Goal: Find specific page/section: Find specific page/section

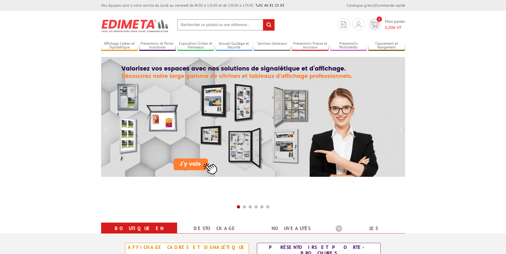
click at [191, 24] on input "text" at bounding box center [226, 24] width 98 height 11
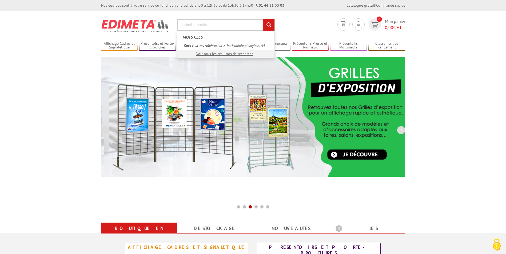
type input "corbeille murale"
click at [263, 19] on input "rechercher" at bounding box center [268, 24] width 11 height 11
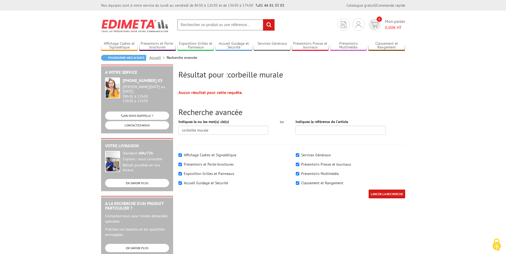
click at [324, 164] on label "Présentoirs Presse et Journaux" at bounding box center [326, 164] width 50 height 5
click at [299, 164] on input"] "Présentoirs Presse et Journaux" at bounding box center [297, 164] width 3 height 3
checkbox input"] "true"
click at [300, 164] on div "Présentoirs Presse et Journaux" at bounding box center [350, 164] width 109 height 5
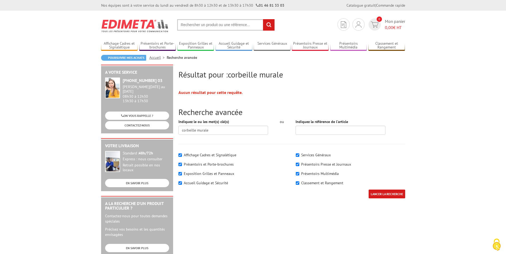
click at [381, 196] on input "LANCER LA RECHERCHE" at bounding box center [386, 194] width 37 height 9
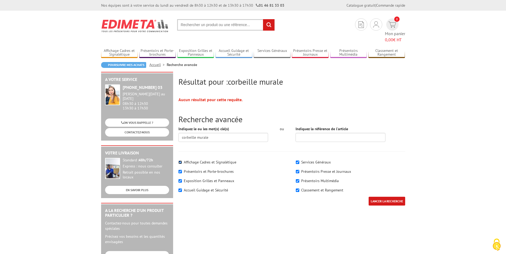
click at [180, 161] on input"] "Affichage Cadres et Signalétique" at bounding box center [179, 162] width 3 height 3
checkbox input"] "false"
drag, startPoint x: 180, startPoint y: 163, endPoint x: 180, endPoint y: 169, distance: 6.4
click at [180, 170] on input"] "Présentoirs et Porte-brochures" at bounding box center [179, 171] width 3 height 3
checkbox input"] "false"
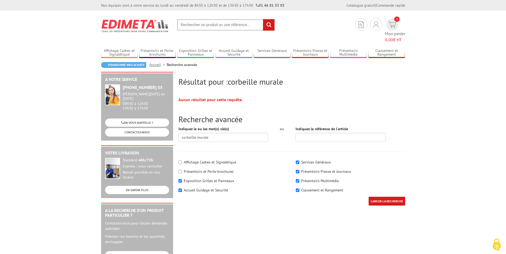
drag, startPoint x: 180, startPoint y: 170, endPoint x: 183, endPoint y: 175, distance: 5.3
click at [183, 175] on div "Affichage Cadres et Signalétique Présentoirs et Porte-brochures" at bounding box center [232, 177] width 117 height 40
drag, startPoint x: 183, startPoint y: 175, endPoint x: 178, endPoint y: 173, distance: 4.8
click at [178, 179] on input"] "Exposition Grilles et Panneaux" at bounding box center [179, 180] width 3 height 3
checkbox input"] "false"
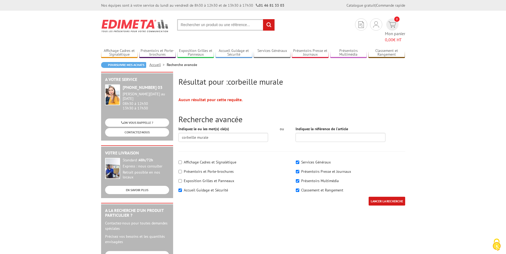
click at [181, 188] on div "Accueil Guidage et Sécurité" at bounding box center [232, 190] width 109 height 5
click at [180, 189] on input"] "Accueil Guidage et Sécurité" at bounding box center [179, 190] width 3 height 3
checkbox input"] "false"
click at [297, 189] on input"] "Classement et Rangement" at bounding box center [297, 190] width 3 height 3
checkbox input"] "false"
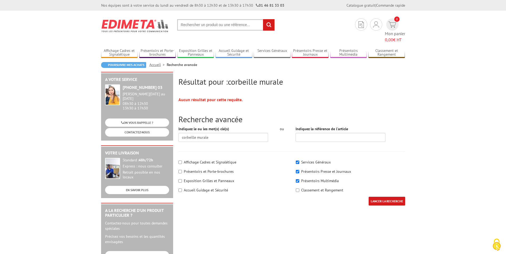
click at [299, 178] on div "Présentoirs Multimédia" at bounding box center [350, 180] width 109 height 5
click at [296, 161] on input"] "Services Généraux" at bounding box center [297, 162] width 3 height 3
checkbox input"] "false"
click at [298, 179] on input"] "Présentoirs Multimédia" at bounding box center [297, 180] width 3 height 3
checkbox input"] "false"
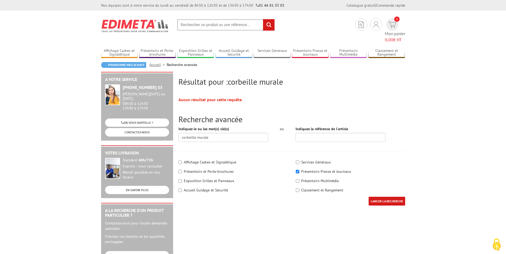
click at [383, 197] on input "LANCER LA RECHERCHE" at bounding box center [386, 201] width 37 height 9
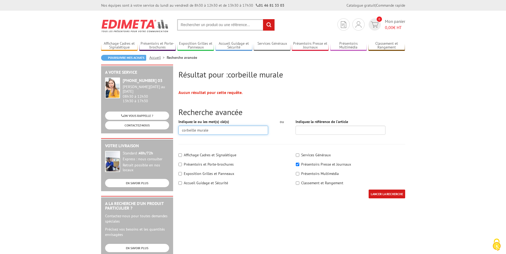
click at [192, 131] on input "corbeille murale" at bounding box center [223, 130] width 90 height 9
drag, startPoint x: 195, startPoint y: 131, endPoint x: 174, endPoint y: 129, distance: 21.7
click at [174, 129] on div "Résultat pour : corbeille murale Aucun résultat pour cette requête. Recherche a…" at bounding box center [252, 207] width 309 height 284
click at [307, 166] on label "Présentoirs Presse et Journaux" at bounding box center [326, 164] width 50 height 5
click at [299, 166] on input"] "Présentoirs Presse et Journaux" at bounding box center [297, 164] width 3 height 3
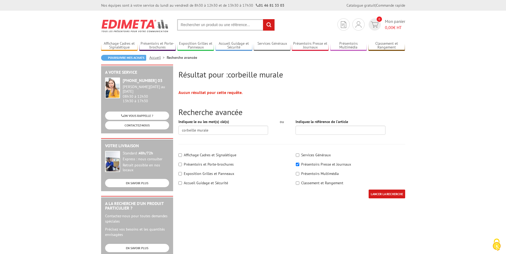
checkbox input"] "false"
drag, startPoint x: 213, startPoint y: 131, endPoint x: 102, endPoint y: 129, distance: 111.2
click at [102, 129] on div "Résultat pour : corbeille murale Aucun résultat pour cette requête. Recherche a…" at bounding box center [252, 207] width 309 height 284
click at [392, 194] on input "LANCER LA RECHERCHE" at bounding box center [386, 194] width 37 height 9
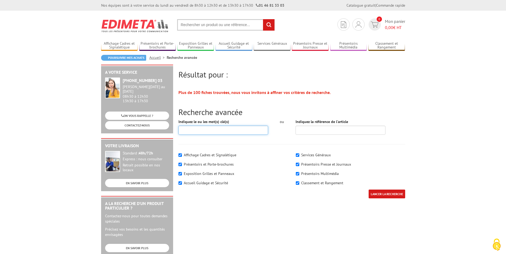
click at [185, 130] on input "Indiquez le ou les mot(s) clé(s)" at bounding box center [223, 130] width 90 height 9
type input "presentoirs murale"
click at [368, 190] on input "LANCER LA RECHERCHE" at bounding box center [386, 194] width 37 height 9
click at [215, 133] on input "presentoirs murale" at bounding box center [223, 130] width 90 height 9
type input "presentoirs"
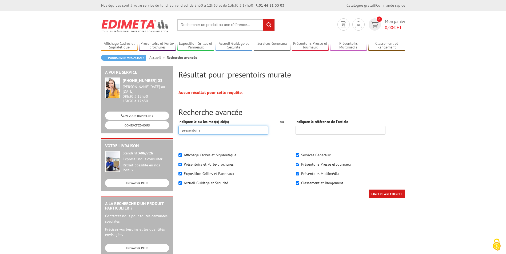
click at [368, 190] on input "LANCER LA RECHERCHE" at bounding box center [386, 194] width 37 height 9
